Goal: Transaction & Acquisition: Register for event/course

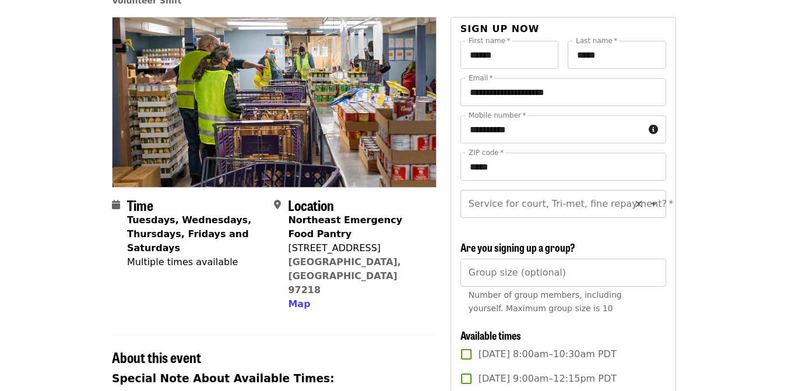
scroll to position [94, 0]
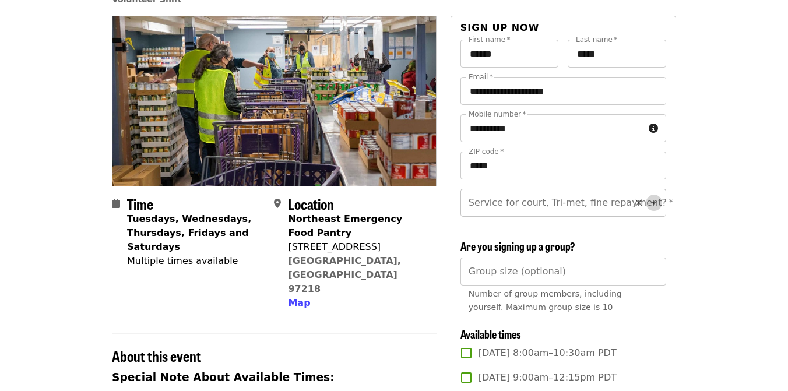
click at [656, 203] on icon "Open" at bounding box center [654, 203] width 14 height 14
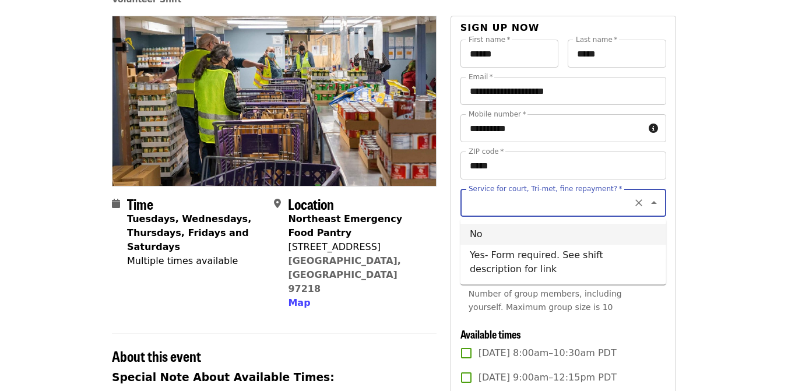
click at [488, 235] on li "No" at bounding box center [563, 234] width 206 height 21
type input "**"
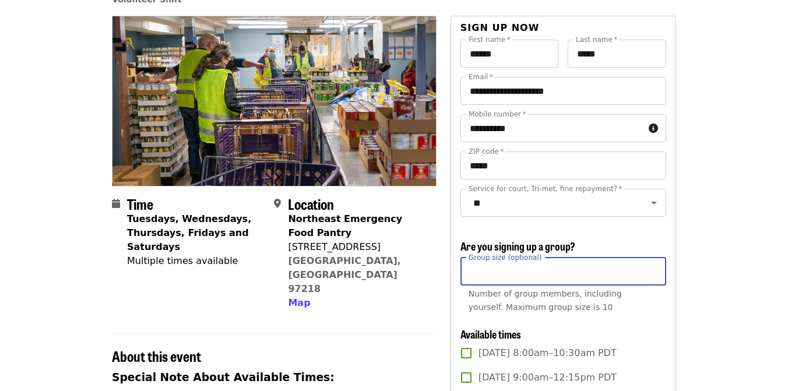
click at [657, 275] on input "Group size (optional)" at bounding box center [563, 272] width 206 height 28
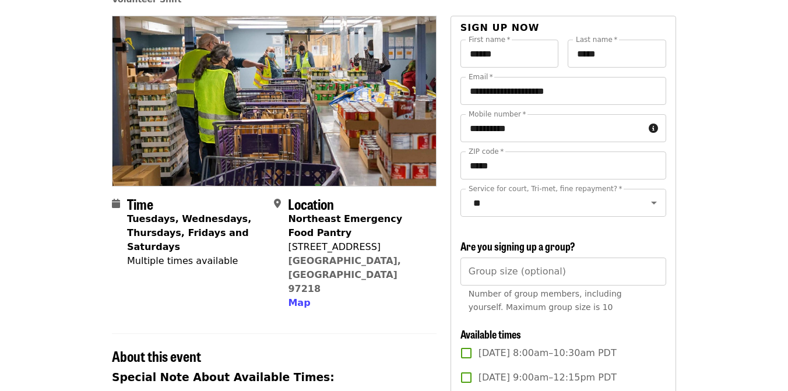
click at [563, 237] on div "**********" at bounding box center [563, 354] width 206 height 628
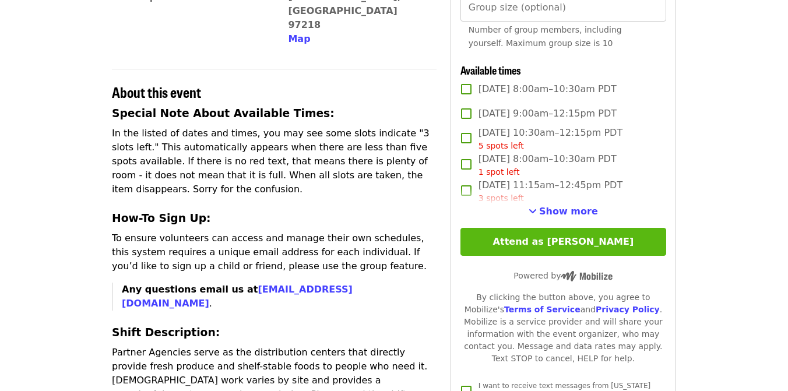
scroll to position [358, 0]
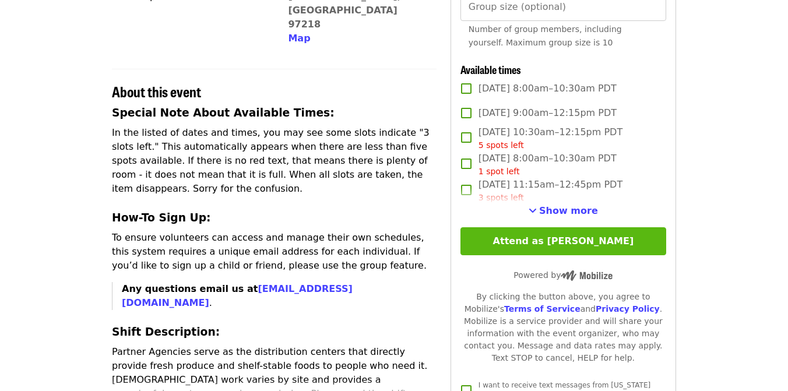
click at [551, 240] on button "Attend as [PERSON_NAME]" at bounding box center [563, 241] width 206 height 28
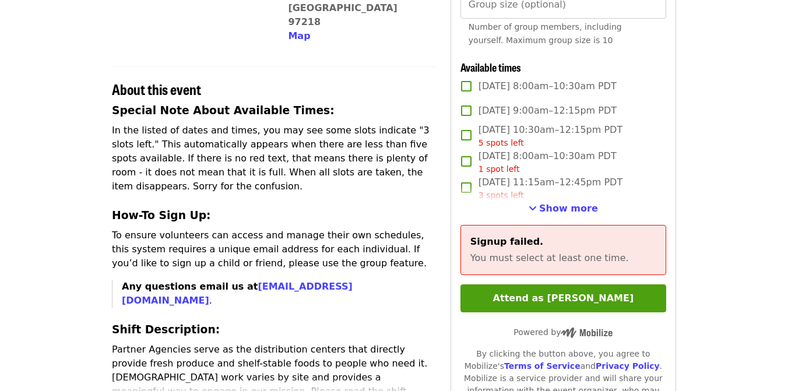
click at [632, 198] on label "[DATE] 11:15am–12:45pm PDT 3 spots left" at bounding box center [555, 188] width 203 height 26
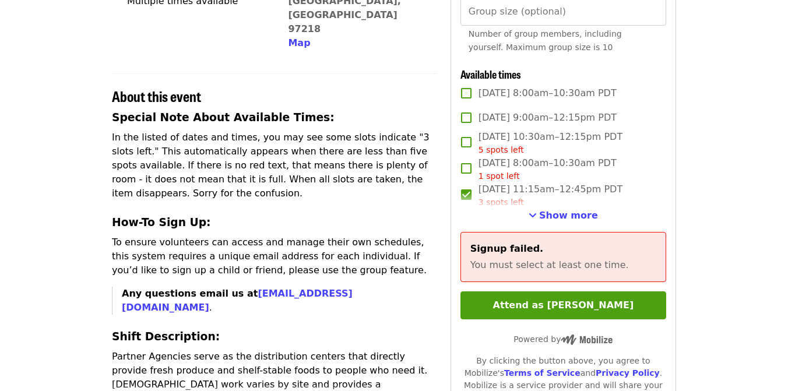
scroll to position [353, 0]
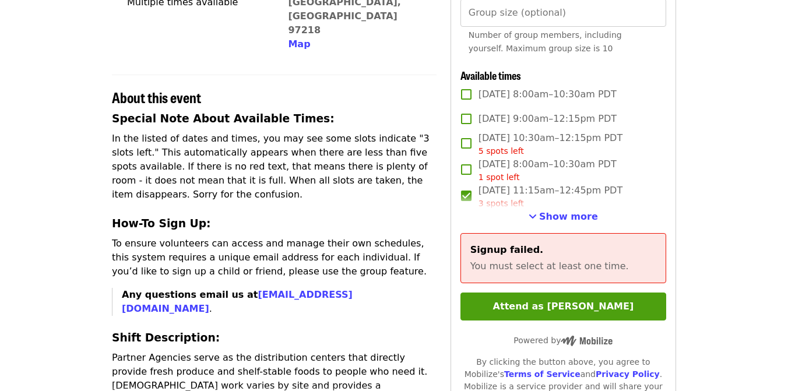
click at [638, 179] on label "[DATE] 8:00am–10:30am PDT 1 spot left" at bounding box center [555, 170] width 203 height 26
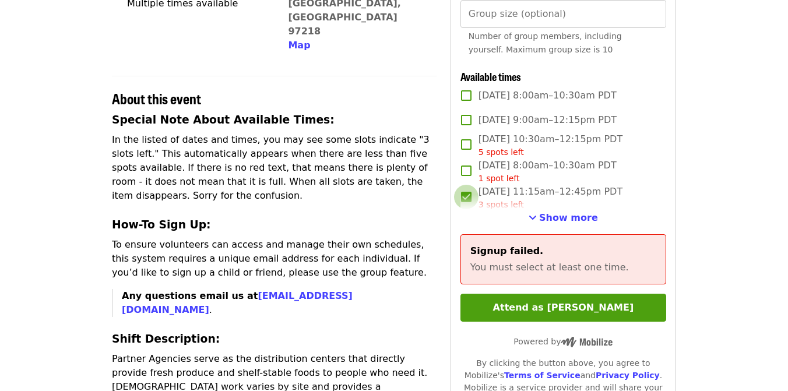
scroll to position [355, 0]
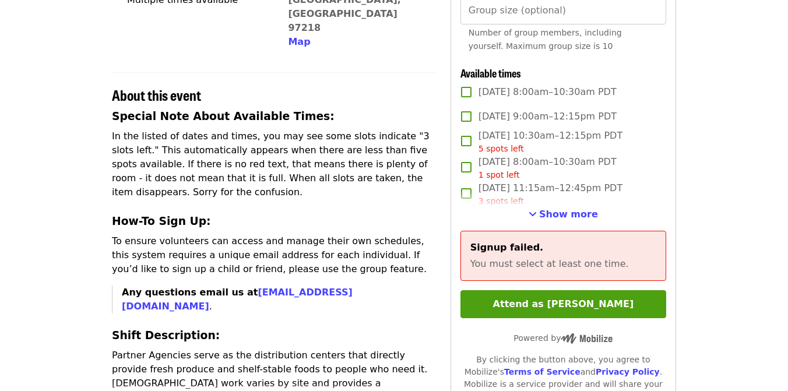
drag, startPoint x: 421, startPoint y: 163, endPoint x: 428, endPoint y: 189, distance: 27.7
click at [420, 164] on p "In the listed of dates and times, you may see some slots indicate "3 slots left…" at bounding box center [274, 164] width 325 height 70
click at [571, 213] on span "Show more" at bounding box center [568, 214] width 59 height 11
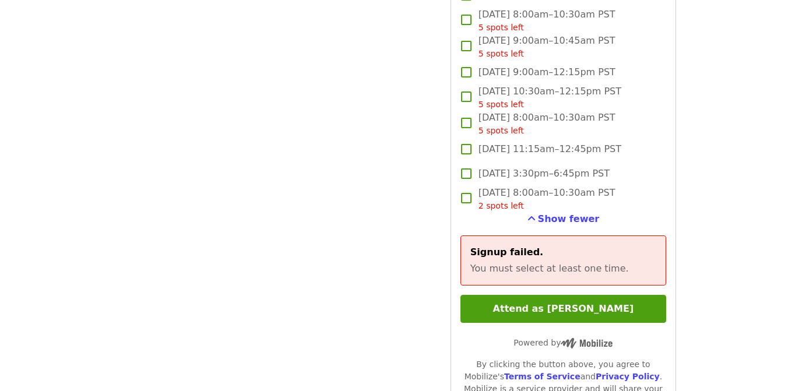
scroll to position [3039, 0]
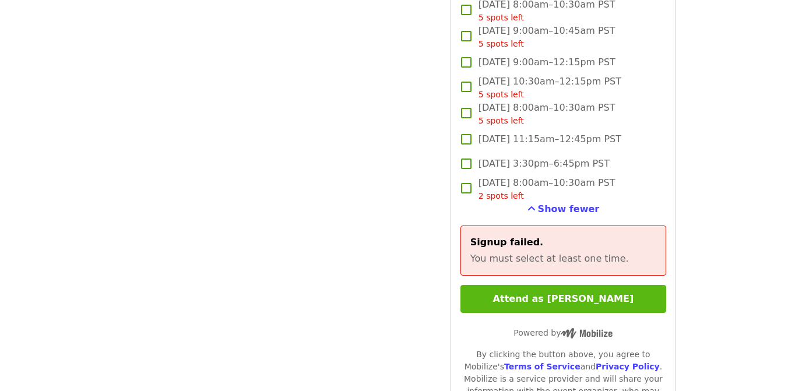
click at [555, 292] on button "Attend as [PERSON_NAME]" at bounding box center [563, 299] width 206 height 28
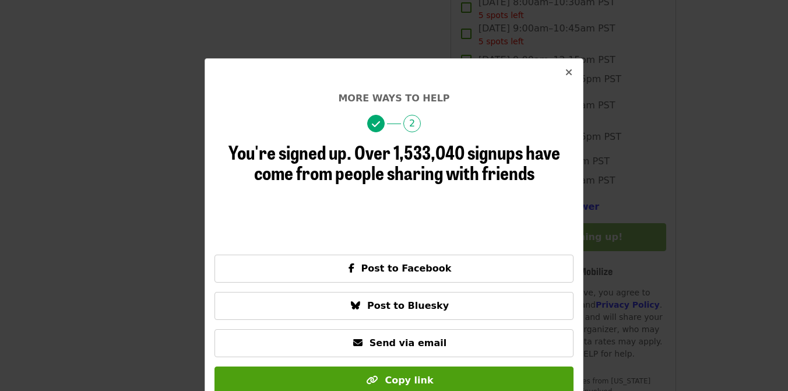
click at [568, 73] on icon "times icon" at bounding box center [568, 72] width 7 height 11
